Goal: Transaction & Acquisition: Book appointment/travel/reservation

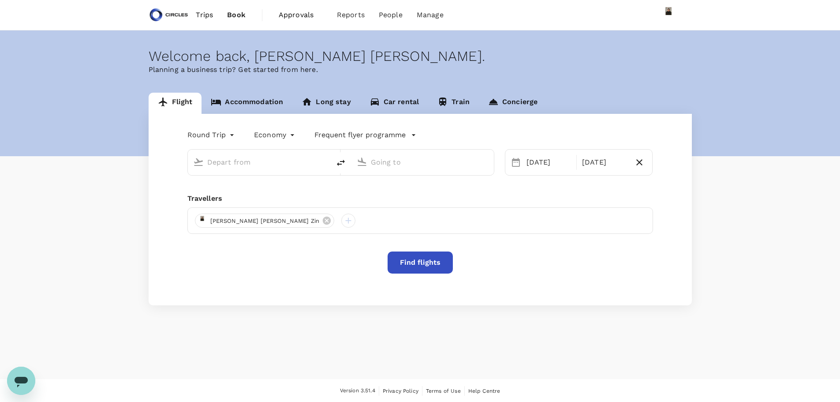
type input "business"
type input "Singapore Changi (SIN)"
type input "[PERSON_NAME] Intl (CMN)"
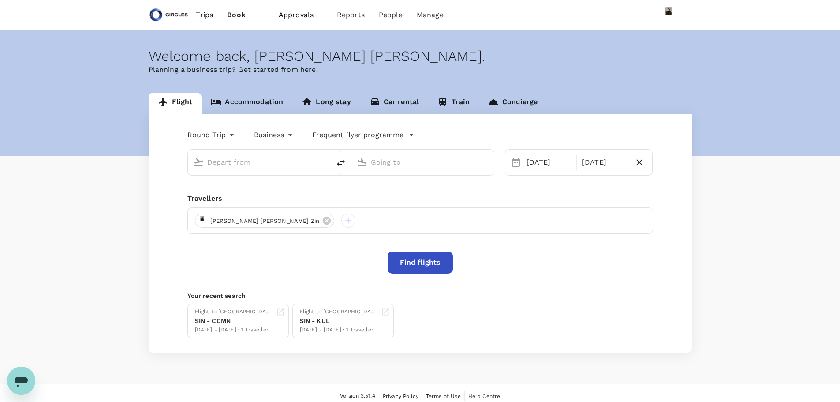
type input "Singapore Changi (SIN)"
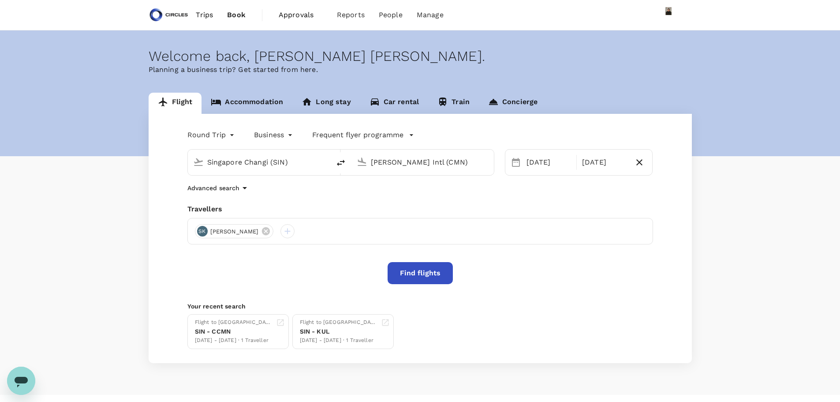
click at [431, 166] on input "[PERSON_NAME] Intl (CMN)" at bounding box center [423, 162] width 105 height 14
click at [400, 197] on p "[PERSON_NAME]" at bounding box center [436, 196] width 154 height 9
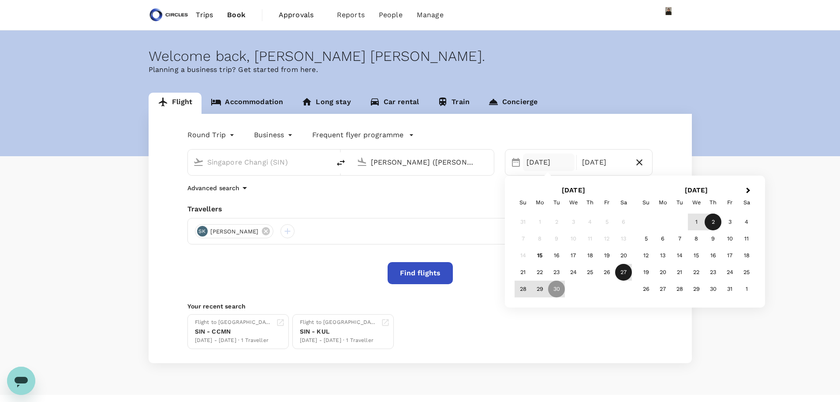
type input "[PERSON_NAME] ([PERSON_NAME])"
click at [623, 272] on div "27" at bounding box center [623, 272] width 17 height 17
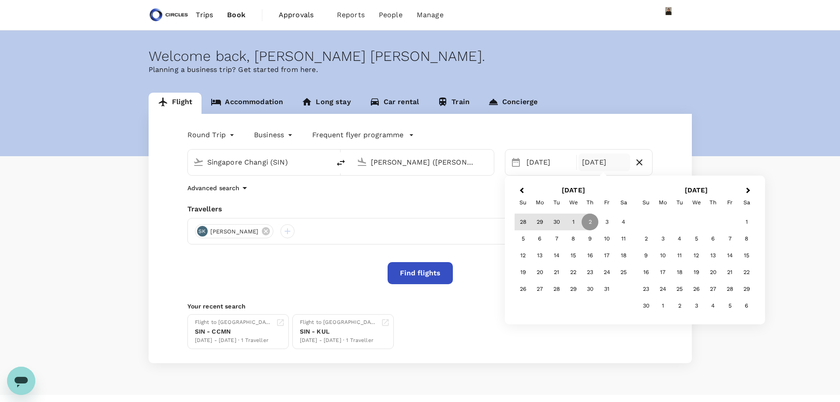
click at [521, 191] on button "Previous Month" at bounding box center [521, 191] width 14 height 14
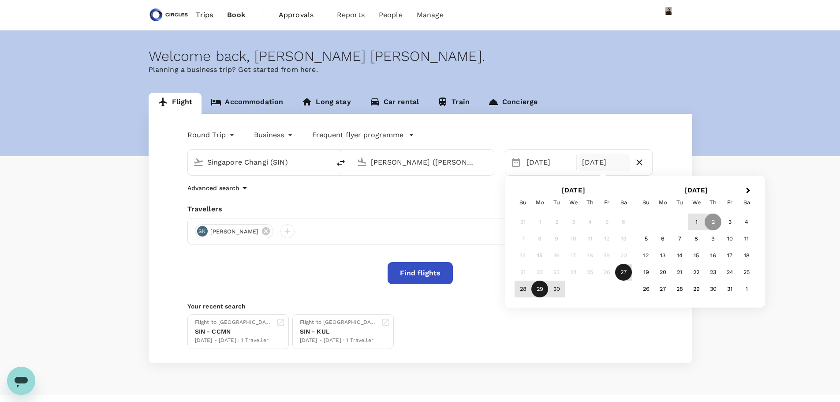
click at [543, 292] on div "29" at bounding box center [539, 289] width 17 height 17
click at [425, 277] on button "Find flights" at bounding box center [420, 273] width 65 height 22
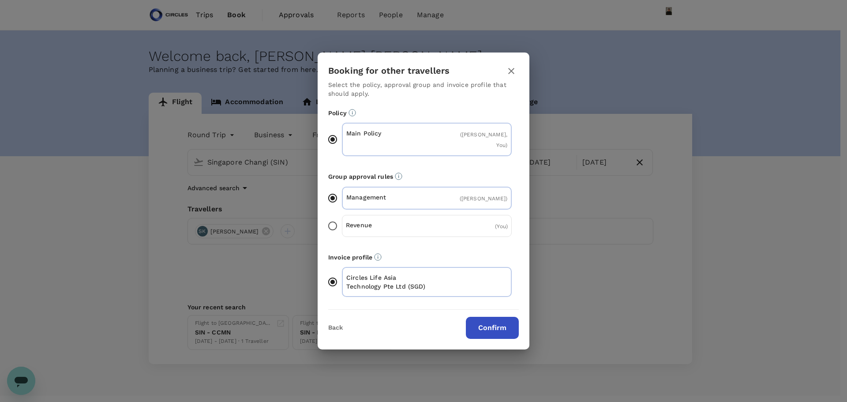
click at [494, 324] on button "Confirm" at bounding box center [492, 328] width 53 height 22
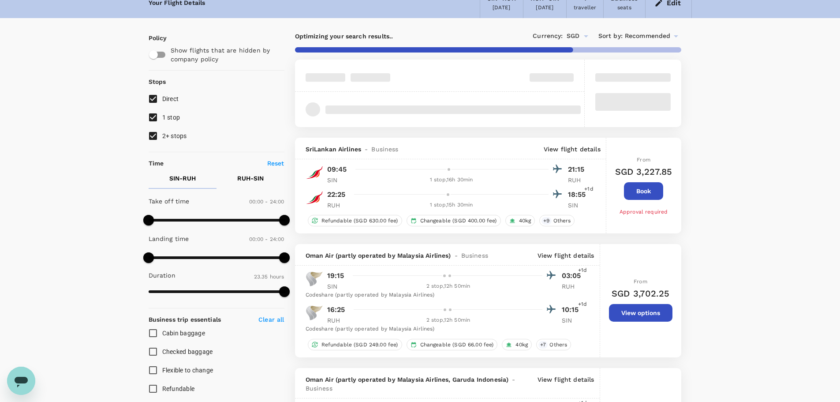
scroll to position [45, 0]
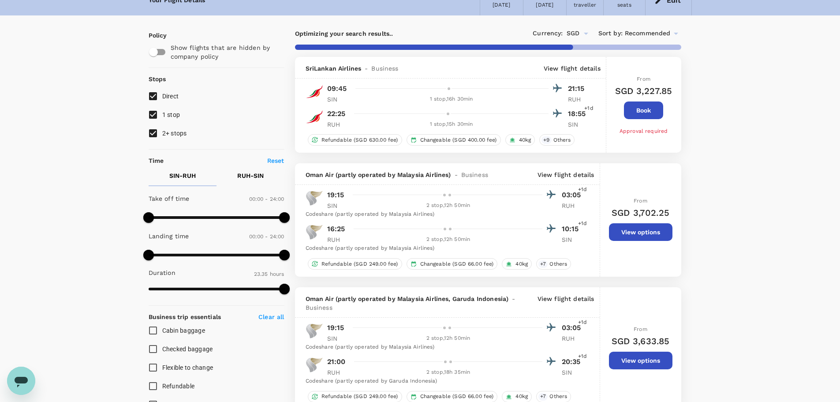
type input "2095"
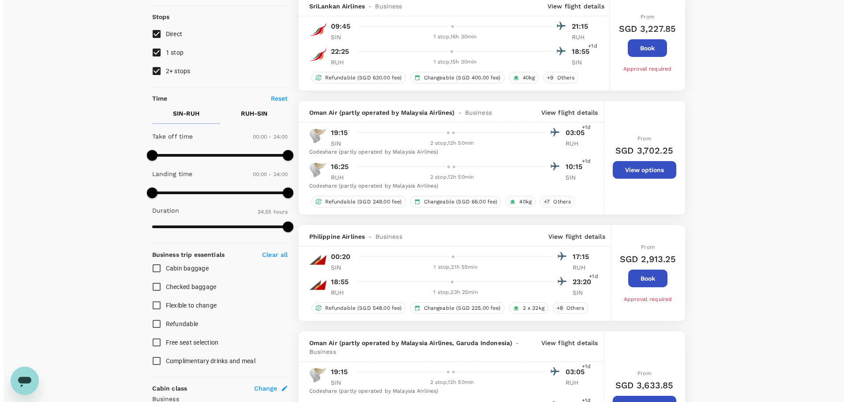
scroll to position [0, 0]
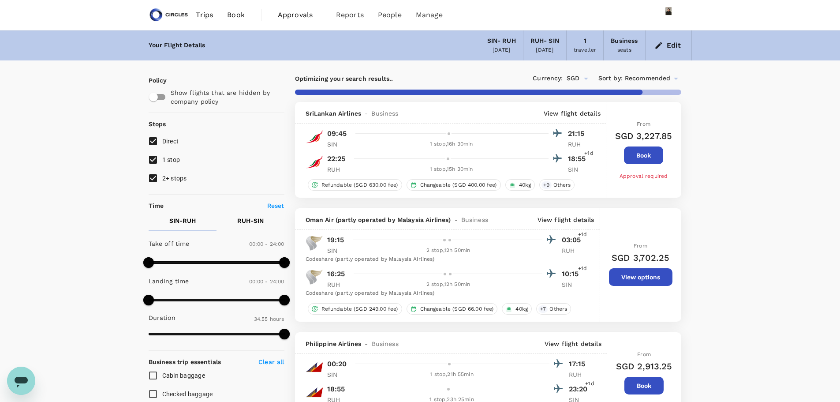
click at [648, 79] on span "Recommended" at bounding box center [648, 79] width 46 height 10
